Goal: Obtain resource: Download file/media

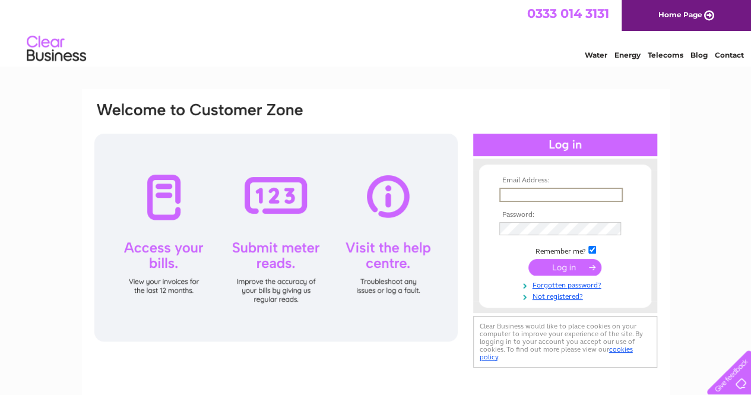
click at [514, 195] on input "text" at bounding box center [560, 195] width 123 height 14
type input "tini80@hotmail.co.uk"
click at [546, 271] on input "submit" at bounding box center [564, 267] width 73 height 17
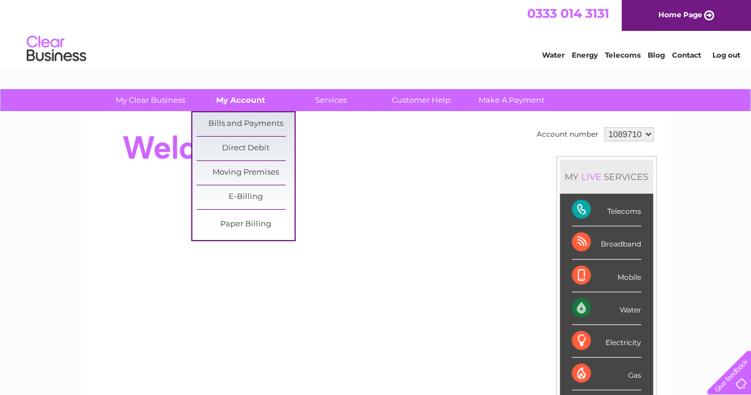
click at [253, 100] on link "My Account" at bounding box center [241, 100] width 98 height 22
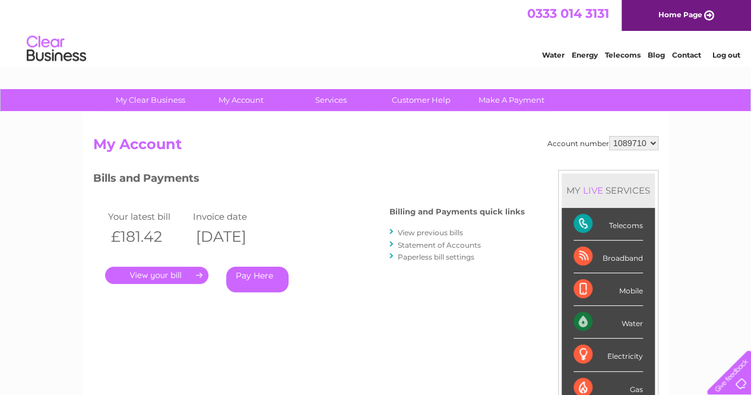
click at [394, 229] on div at bounding box center [391, 231] width 5 height 11
click at [405, 232] on link "View previous bills" at bounding box center [430, 232] width 65 height 9
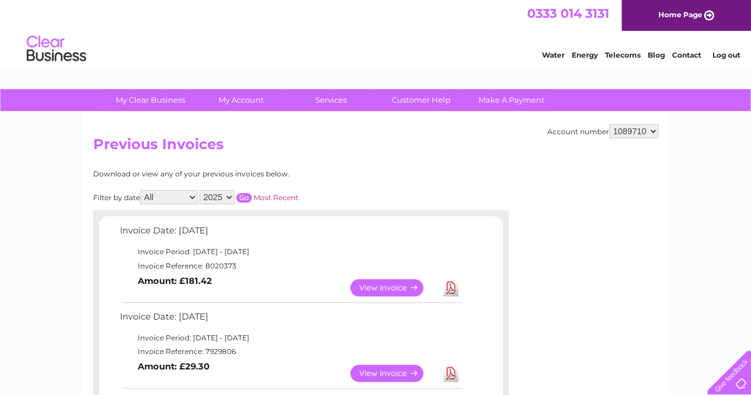
click at [450, 288] on link "Download" at bounding box center [450, 287] width 15 height 17
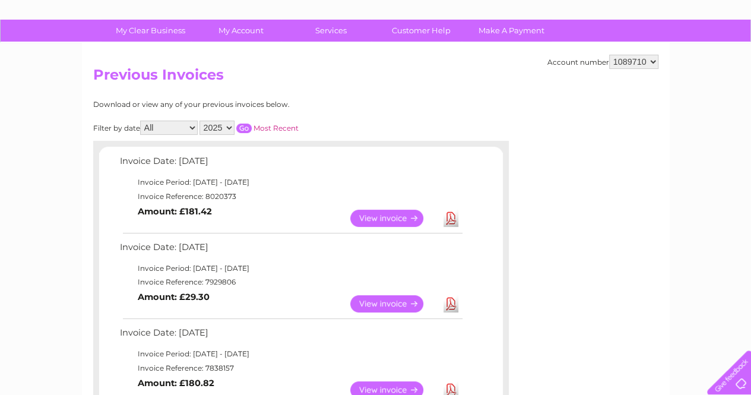
scroll to position [71, 0]
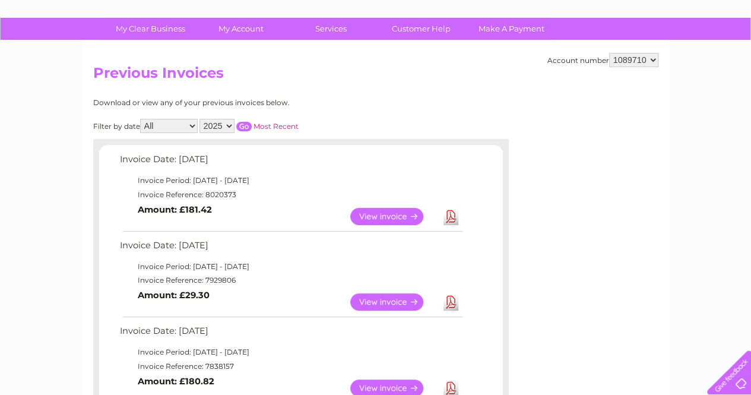
click at [456, 300] on link "Download" at bounding box center [450, 301] width 15 height 17
click at [450, 301] on link "Download" at bounding box center [450, 301] width 15 height 17
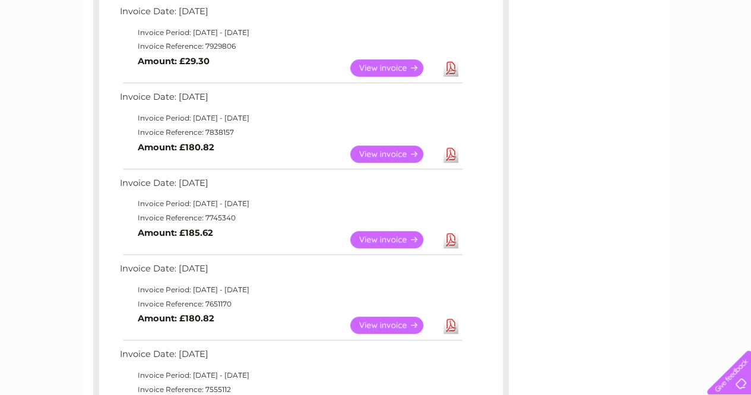
scroll to position [304, 0]
click at [450, 153] on link "Download" at bounding box center [450, 154] width 15 height 17
